Goal: Information Seeking & Learning: Learn about a topic

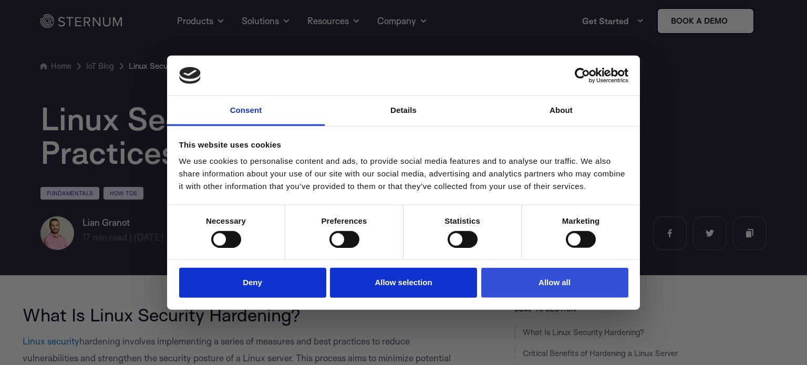
click at [555, 293] on button "Allow all" at bounding box center [554, 283] width 147 height 30
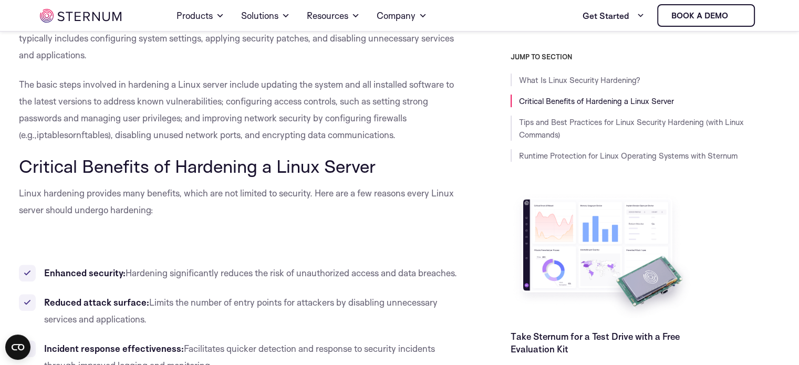
scroll to position [255, 0]
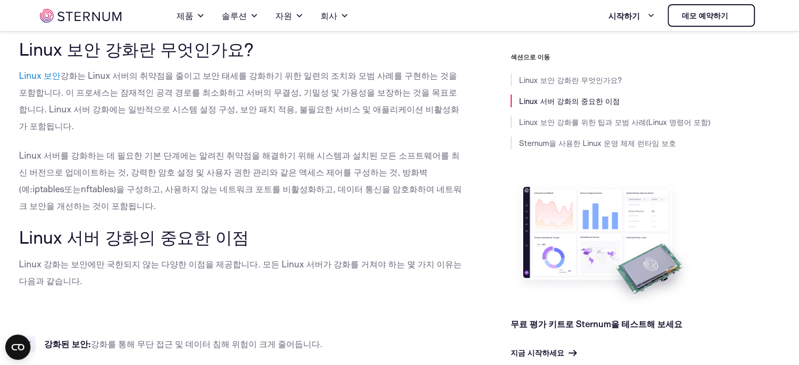
click at [245, 147] on p "Linux 서버를 강화하는 데 필요한 기본 단계에는 알려진 취약점을 해결하기 위해 시스템과 설치된 모든 소프트웨어를 최신 버전으로 업데이트하는…" at bounding box center [241, 180] width 445 height 67
click at [313, 147] on p "Linux 서버를 강화하는 데 필요한 기본 단계에는 알려진 취약점을 해결하기 위해 시스템과 설치된 모든 소프트웨어를 최신 버전으로 업데이트하는…" at bounding box center [241, 180] width 445 height 67
drag, startPoint x: 311, startPoint y: 131, endPoint x: 220, endPoint y: 118, distance: 91.3
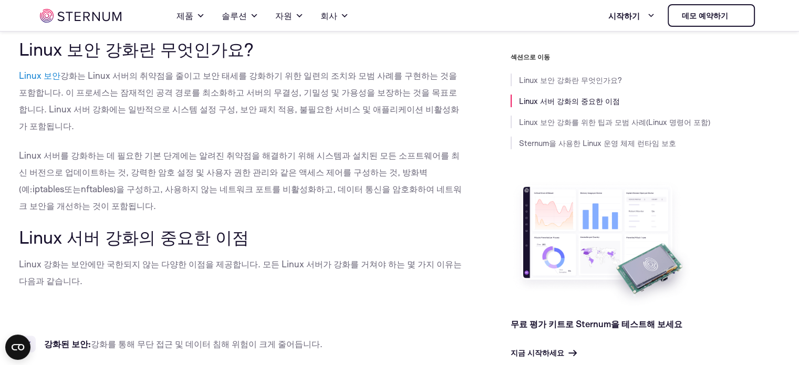
drag, startPoint x: 220, startPoint y: 113, endPoint x: 192, endPoint y: 123, distance: 30.1
click at [285, 181] on p "Linux 서버를 강화하는 데 필요한 기본 단계에는 알려진 취약점을 해결하기 위해 시스템과 설치된 모든 소프트웨어를 최신 버전으로 업데이트하는…" at bounding box center [241, 180] width 445 height 67
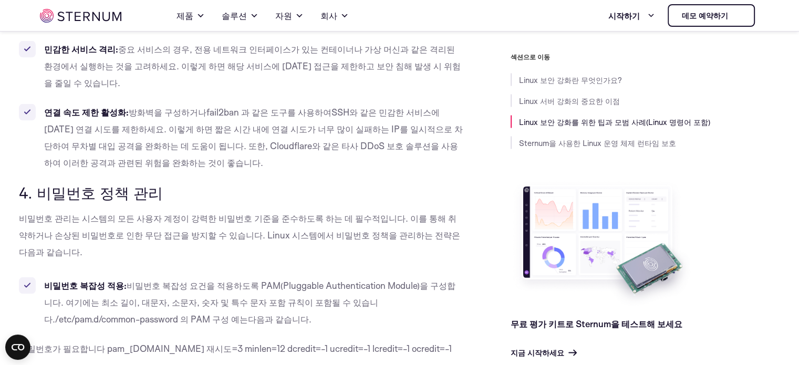
scroll to position [2269, 0]
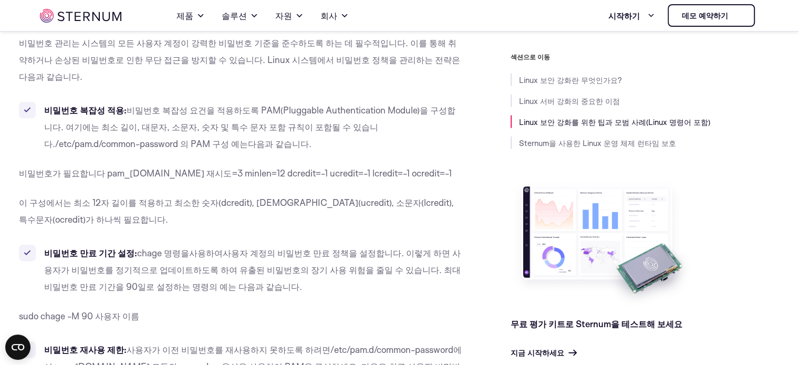
click at [181, 247] on font "사용자 계정의 비밀번호 만료 정책을 설정합니다. 이렇게 하면 사용자가 비밀번호를 정기적으로 업데이트하도록 하여 유출된 비밀번호의 장기 사용 위…" at bounding box center [252, 269] width 417 height 45
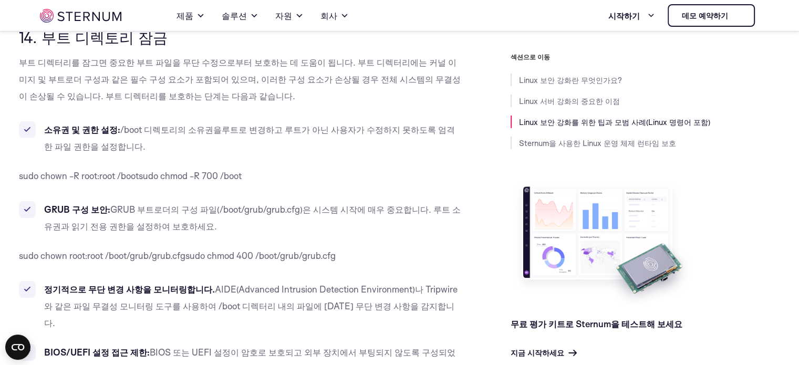
scroll to position [7436, 0]
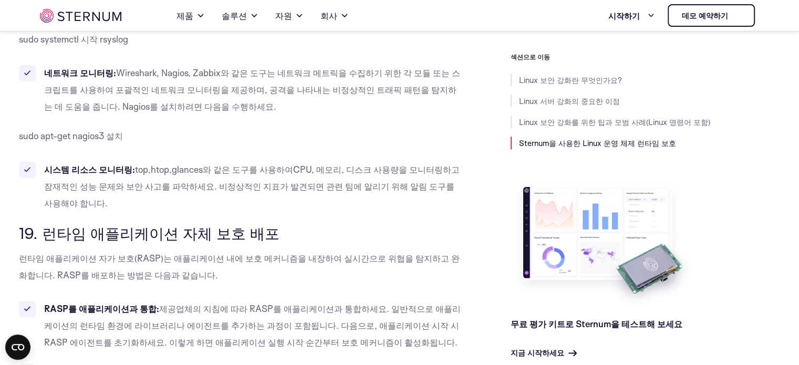
scroll to position [9450, 0]
